Goal: Task Accomplishment & Management: Manage account settings

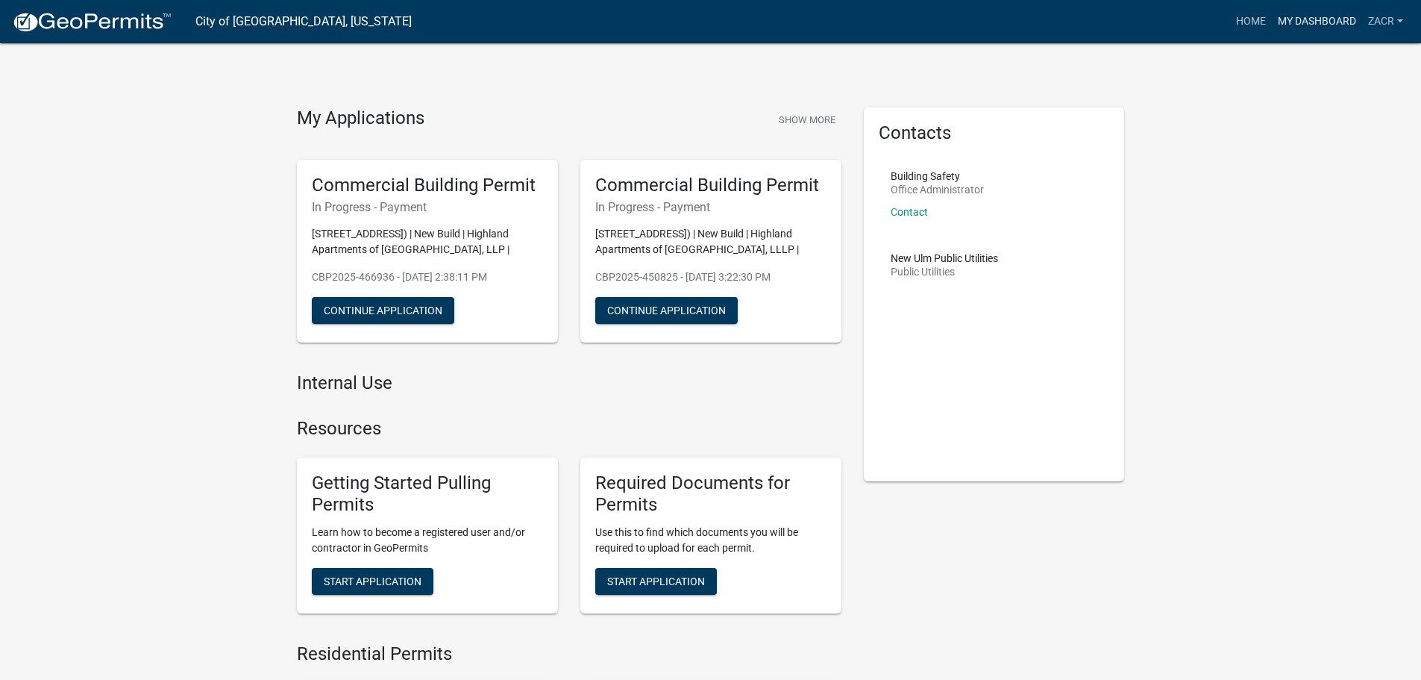
click at [1319, 22] on link "My Dashboard" at bounding box center [1317, 21] width 90 height 28
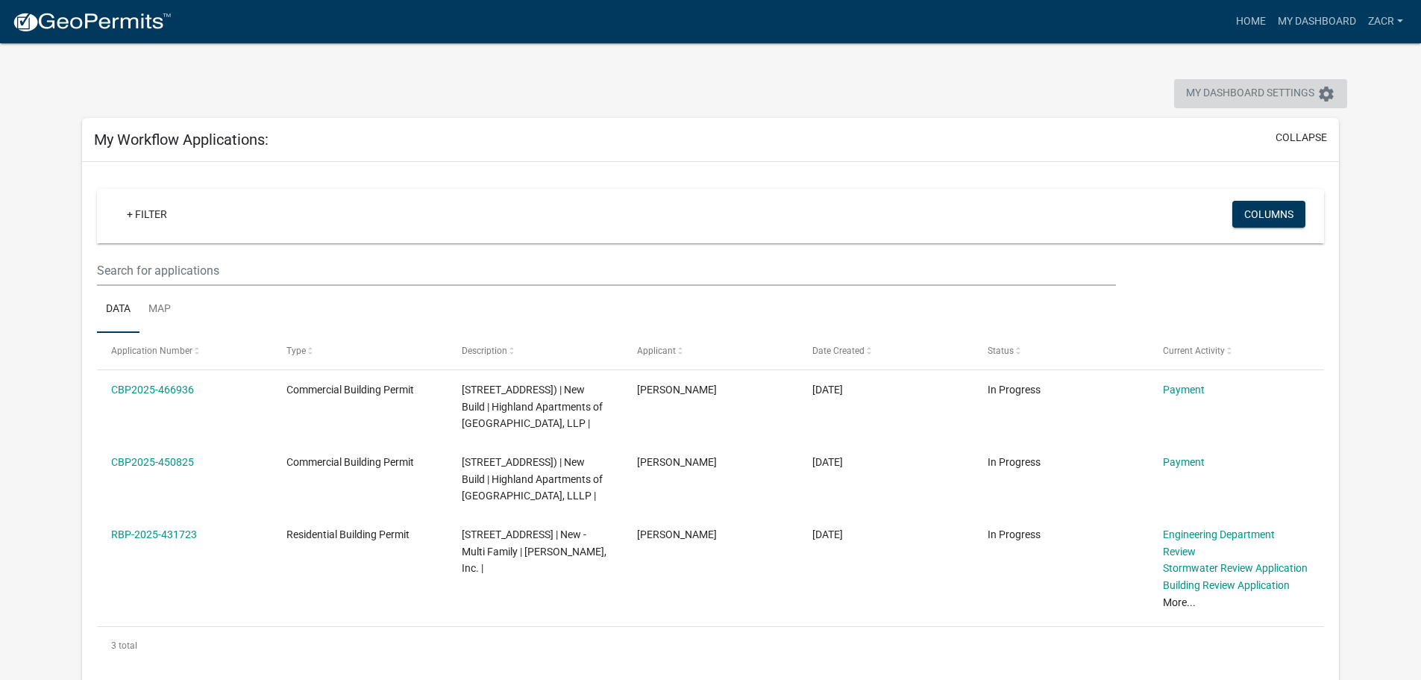
click at [1331, 92] on icon "settings" at bounding box center [1326, 94] width 18 height 18
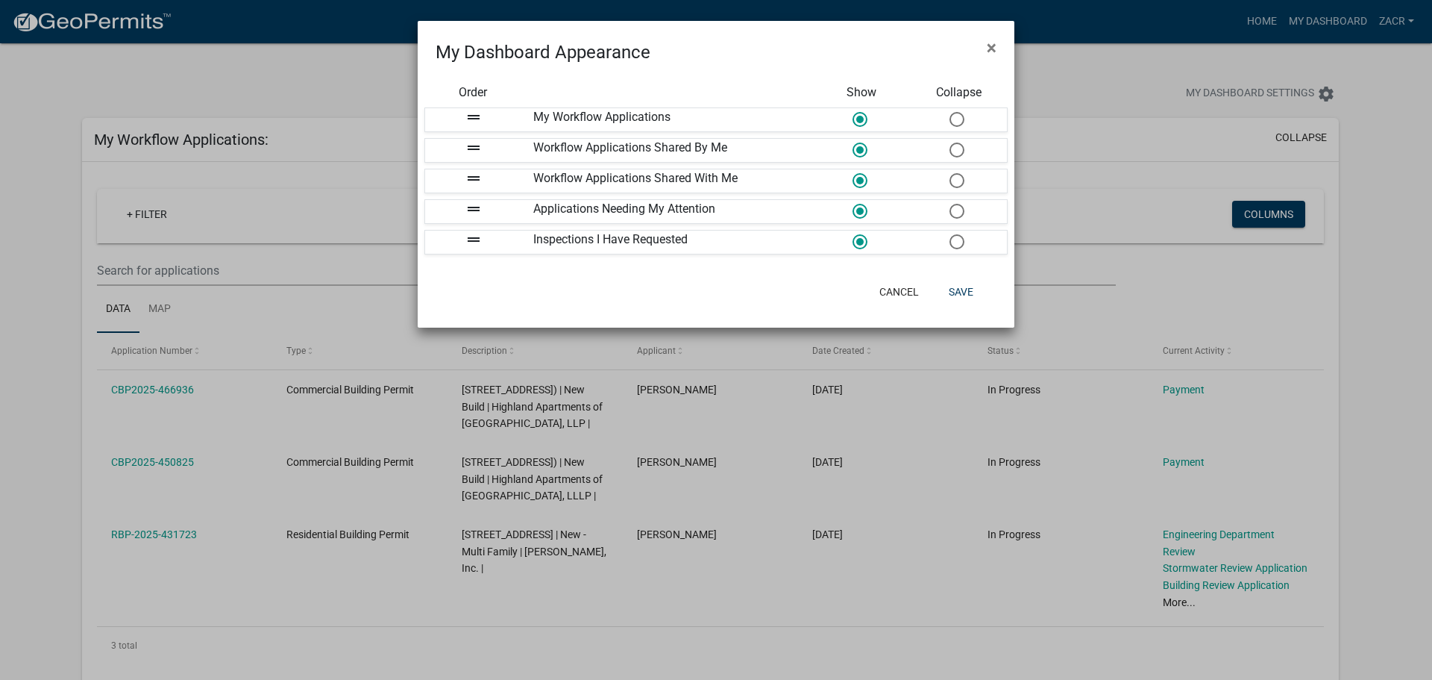
click at [1387, 89] on ngb-modal-window "My Dashboard Appearance × Order Show Collapse drag_handle My Workflow Applicati…" at bounding box center [716, 340] width 1432 height 680
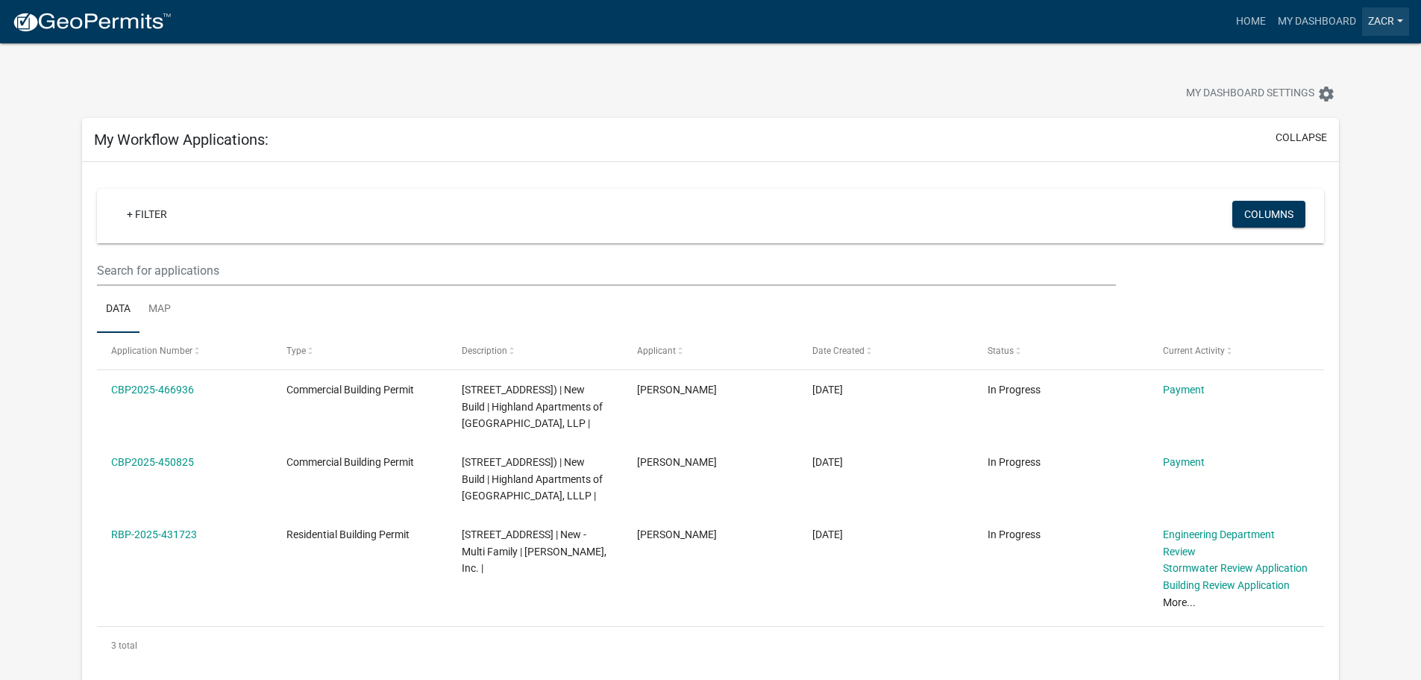
click at [1398, 20] on link "zacr" at bounding box center [1385, 21] width 47 height 28
click at [1399, 19] on link "zacr" at bounding box center [1385, 21] width 47 height 28
click at [1226, 70] on div "My Dashboard Settings settings" at bounding box center [710, 77] width 1279 height 69
drag, startPoint x: 607, startPoint y: 66, endPoint x: 594, endPoint y: 68, distance: 13.6
click at [607, 66] on div "My Dashboard Settings settings" at bounding box center [710, 77] width 1279 height 69
